Goal: Subscribe to service/newsletter

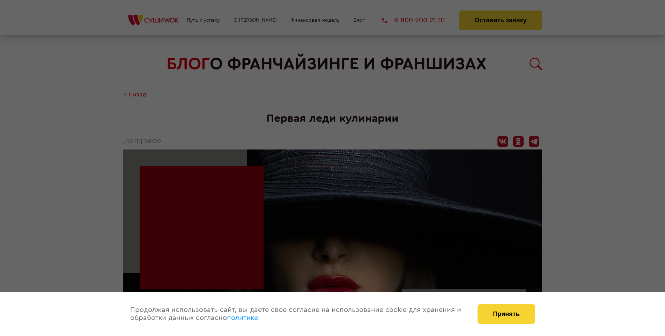
scroll to position [1045, 0]
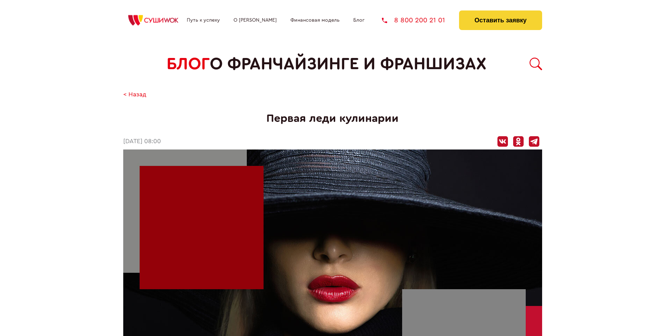
scroll to position [1045, 0]
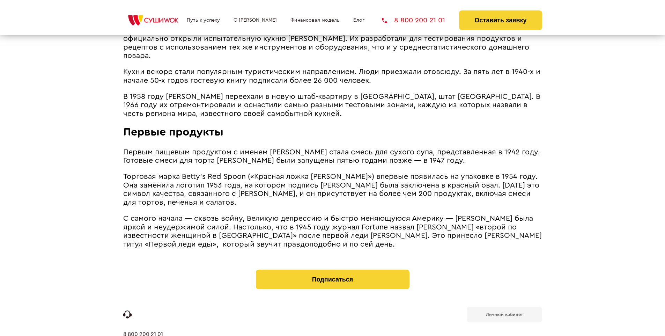
click at [504, 312] on b "Личный кабинет" at bounding box center [504, 314] width 37 height 5
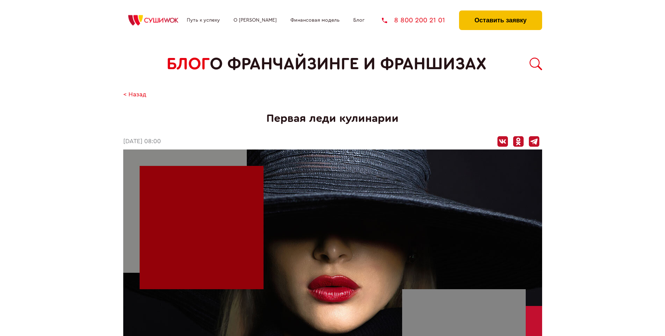
click at [500, 12] on button "Оставить заявку" at bounding box center [500, 20] width 83 height 20
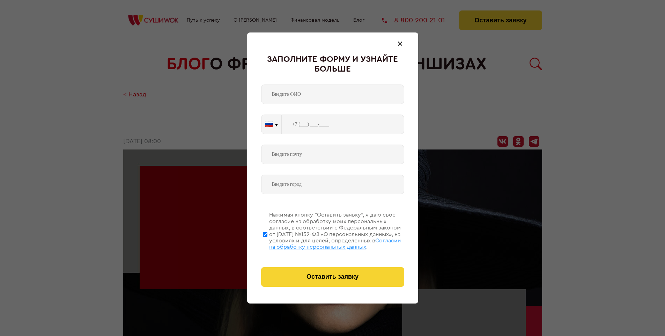
click at [324, 243] on span "Согласии на обработку персональных данных" at bounding box center [335, 244] width 132 height 12
click at [268, 243] on input "Нажимая кнопку “Оставить заявку”, я даю свое согласие на обработку моих персона…" at bounding box center [265, 234] width 5 height 56
checkbox input "false"
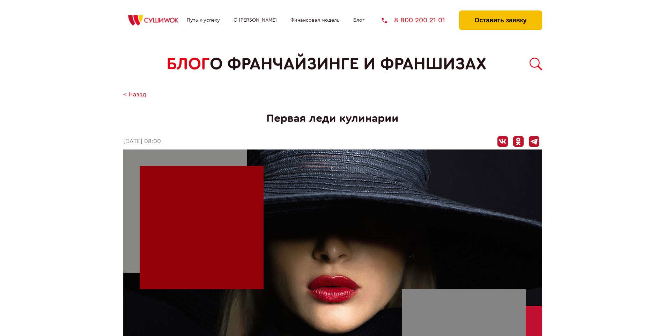
click at [500, 12] on button "Оставить заявку" at bounding box center [500, 20] width 83 height 20
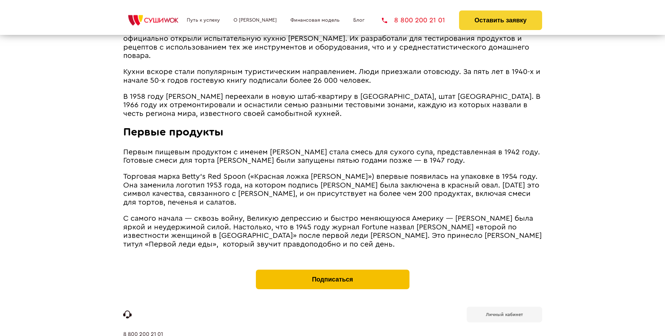
click at [332, 270] on button "Подписаться" at bounding box center [333, 280] width 154 height 20
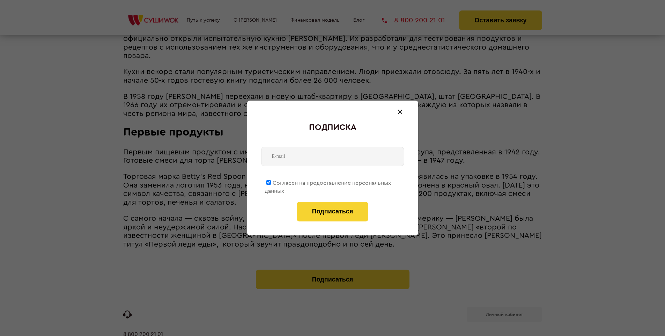
click at [328, 182] on span "Согласен на предоставление персональных данных" at bounding box center [328, 187] width 126 height 14
click at [271, 182] on input "Согласен на предоставление персональных данных" at bounding box center [268, 182] width 5 height 5
checkbox input "false"
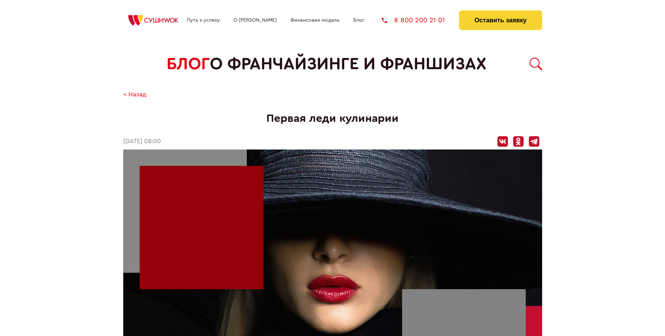
scroll to position [1045, 0]
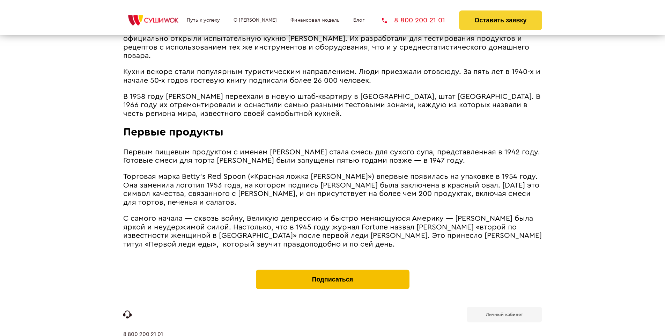
click at [332, 270] on button "Подписаться" at bounding box center [333, 280] width 154 height 20
